Goal: Navigation & Orientation: Find specific page/section

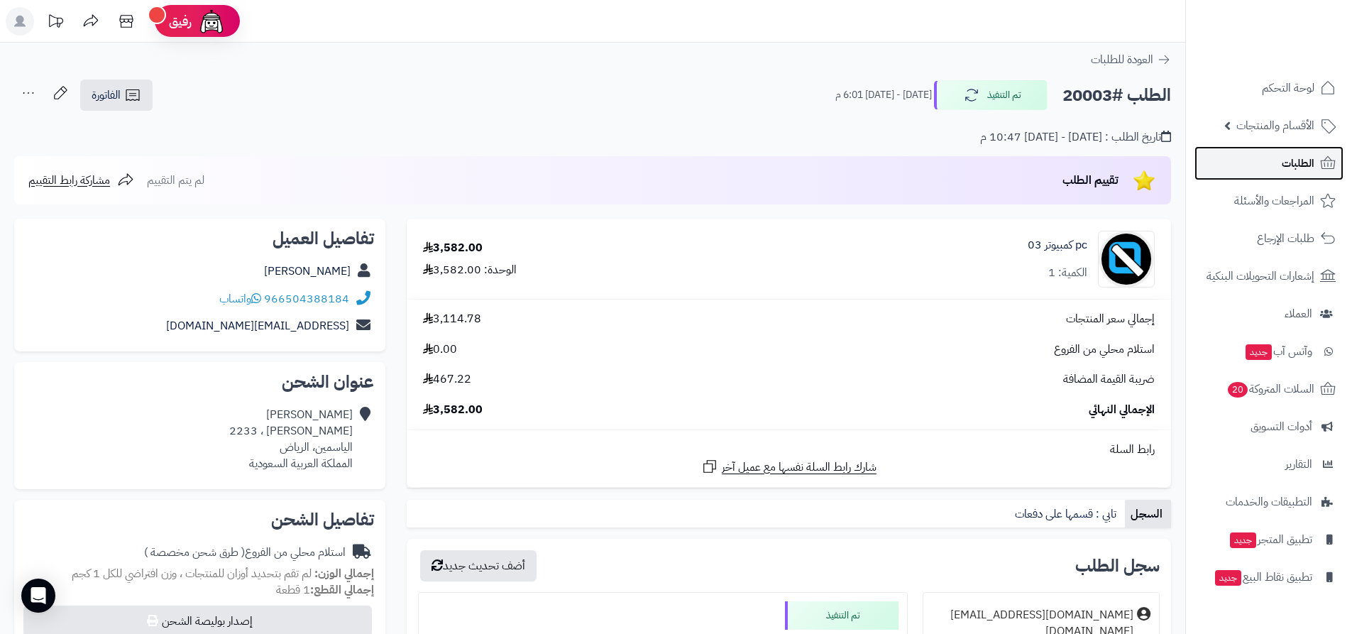
click at [1307, 170] on span "الطلبات" at bounding box center [1298, 163] width 33 height 20
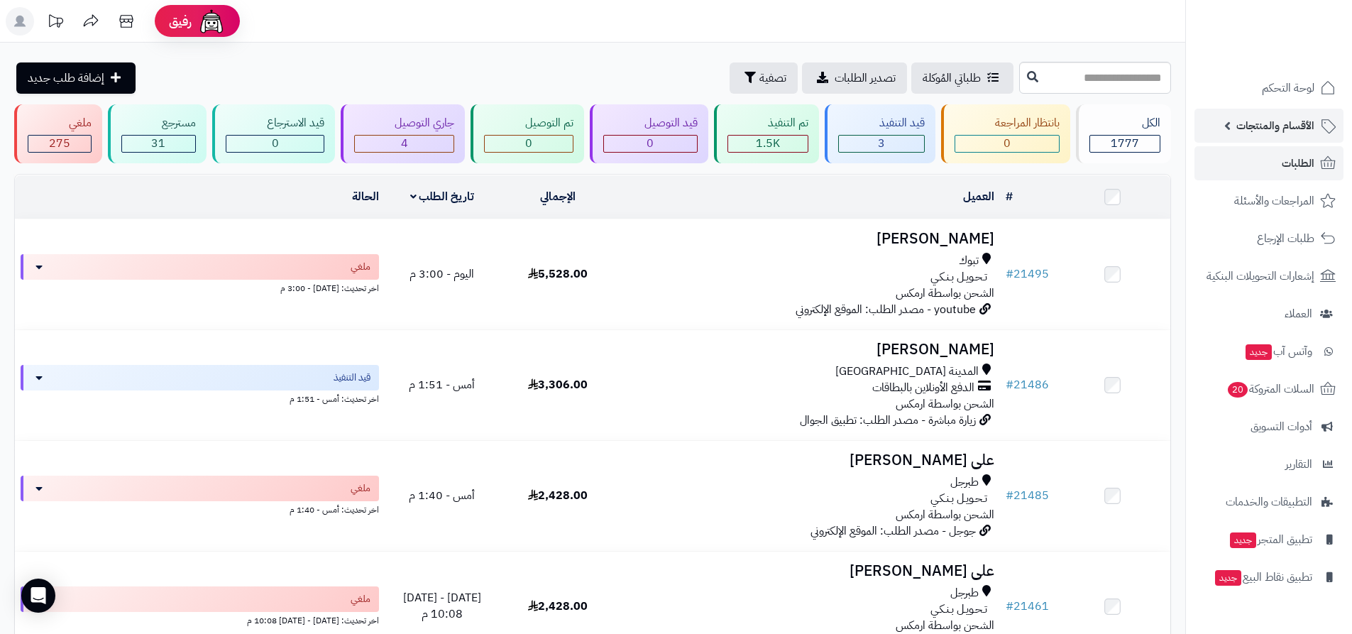
click at [1302, 121] on span "الأقسام والمنتجات" at bounding box center [1275, 126] width 78 height 20
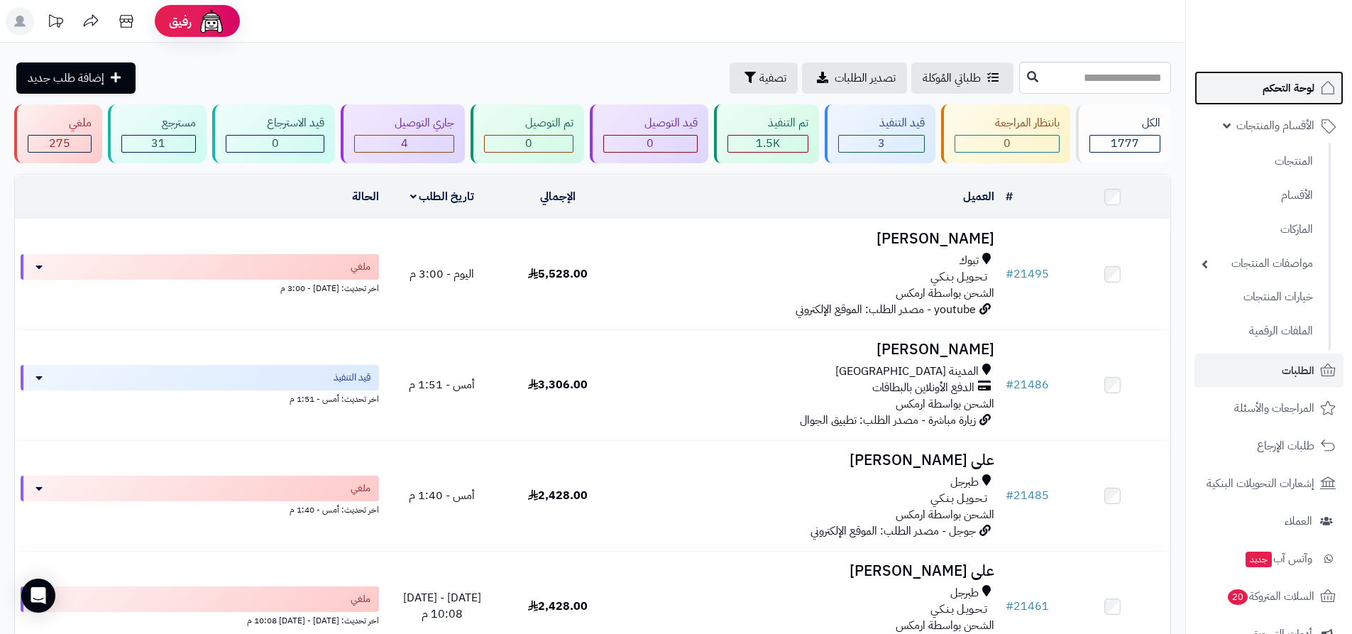
click at [1292, 82] on span "لوحة التحكم" at bounding box center [1289, 88] width 52 height 20
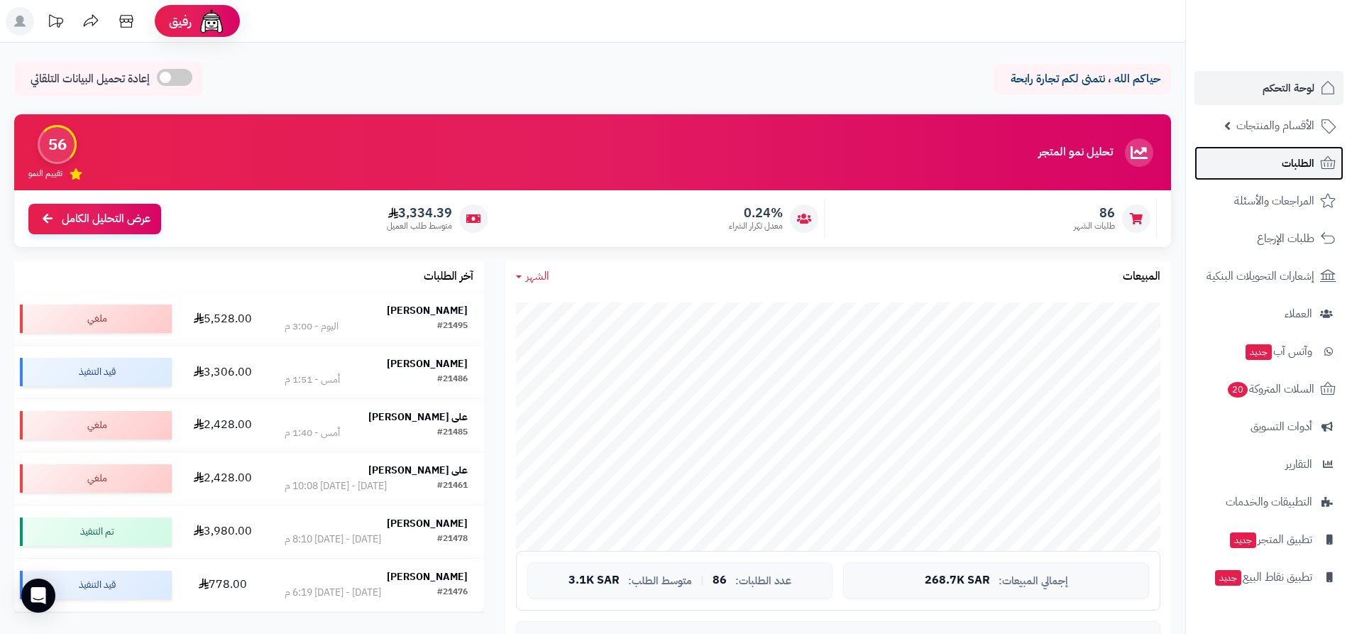
click at [1297, 166] on span "الطلبات" at bounding box center [1298, 163] width 33 height 20
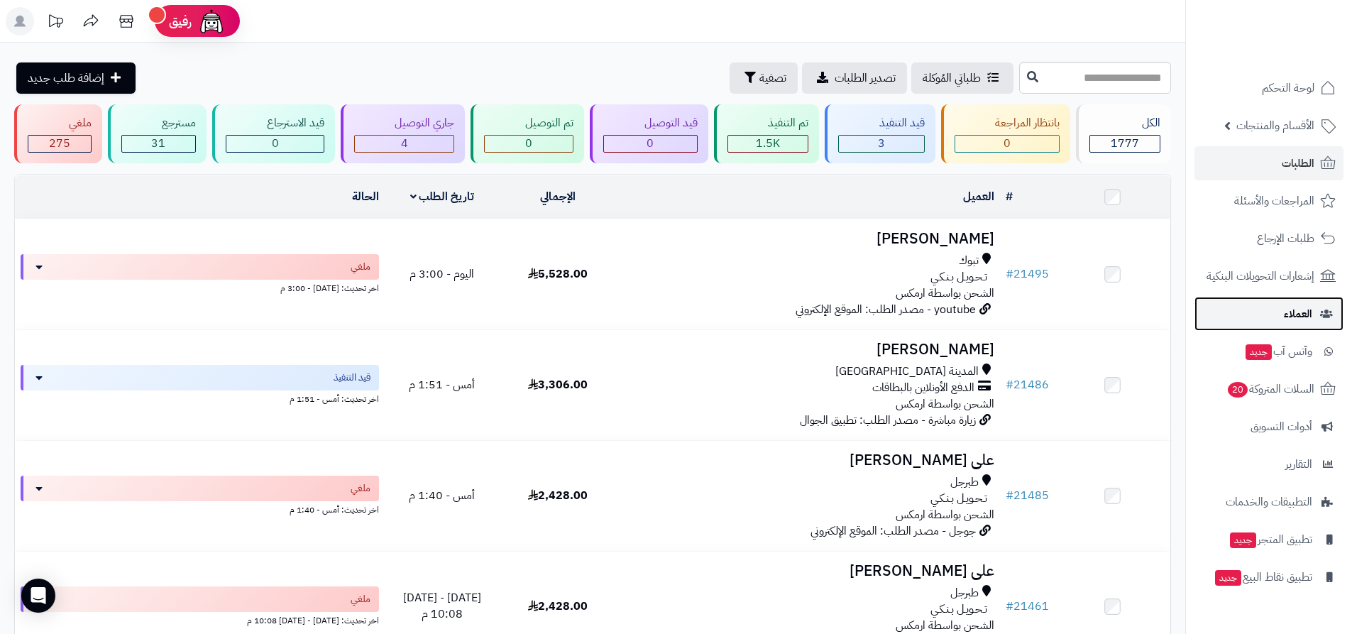
click at [1299, 317] on span "العملاء" at bounding box center [1298, 314] width 28 height 20
